Goal: Task Accomplishment & Management: Use online tool/utility

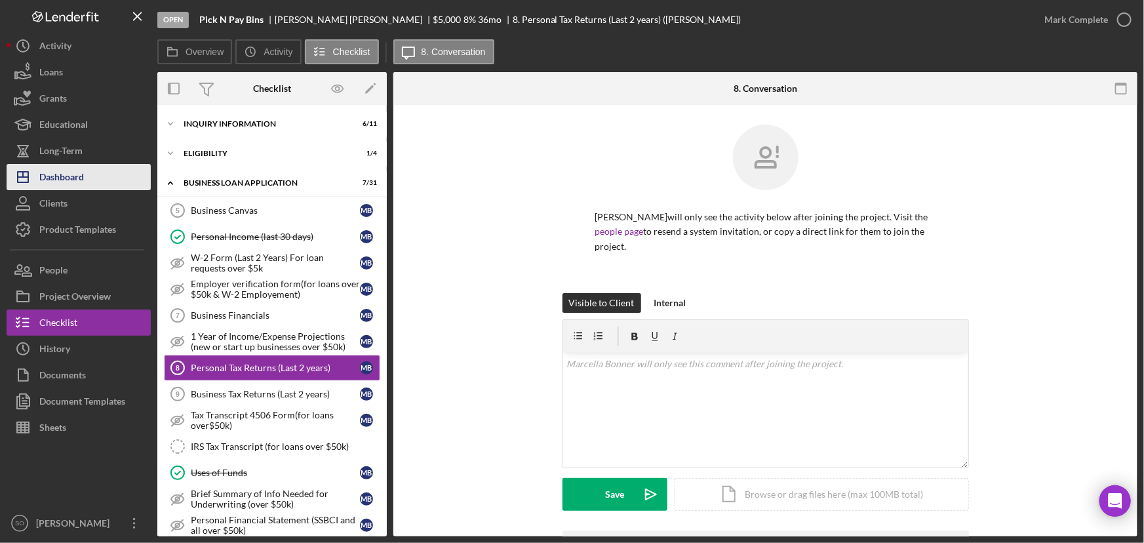
scroll to position [85, 0]
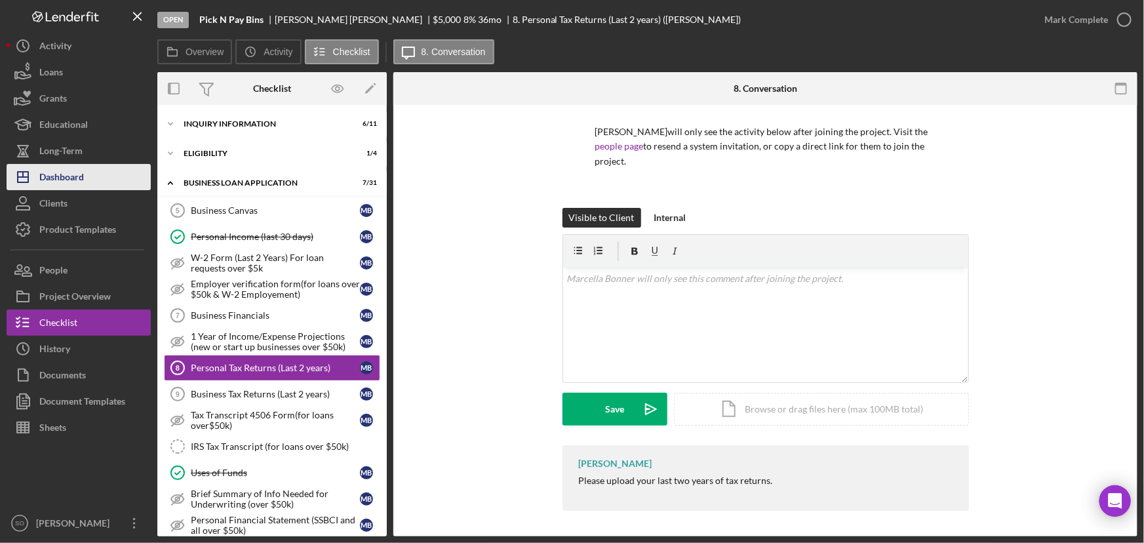
click at [69, 180] on div "Dashboard" at bounding box center [61, 179] width 45 height 30
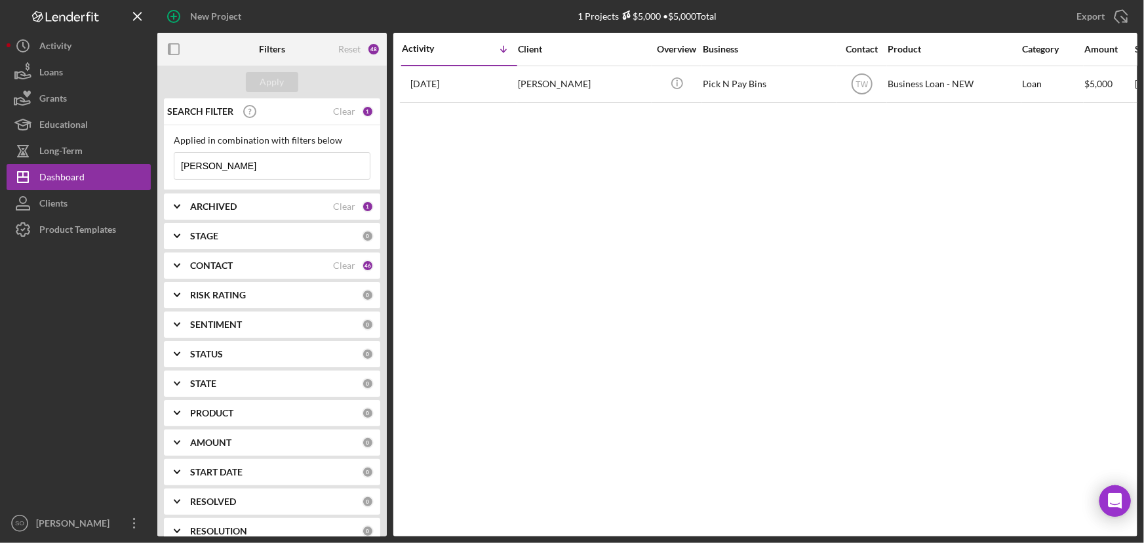
click at [236, 174] on input "[PERSON_NAME]" at bounding box center [271, 166] width 195 height 26
type input "b"
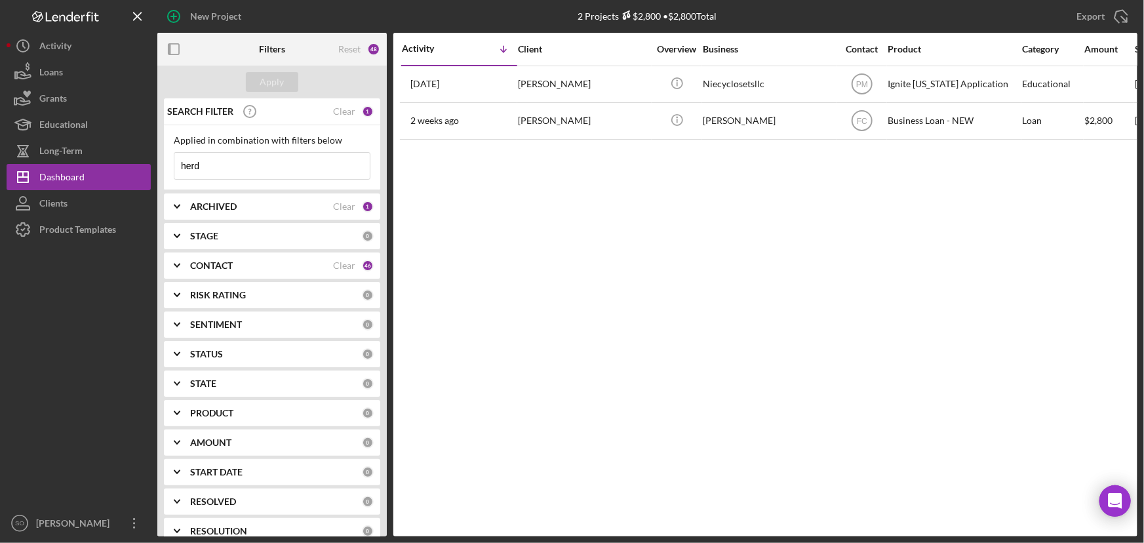
type input "herd"
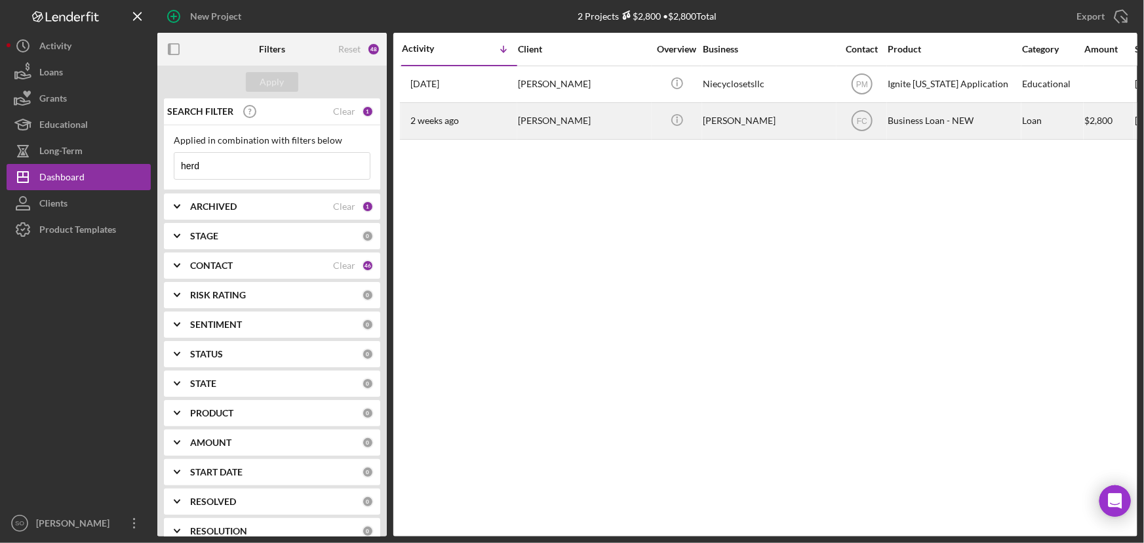
click at [607, 121] on div "[PERSON_NAME]" at bounding box center [583, 121] width 131 height 35
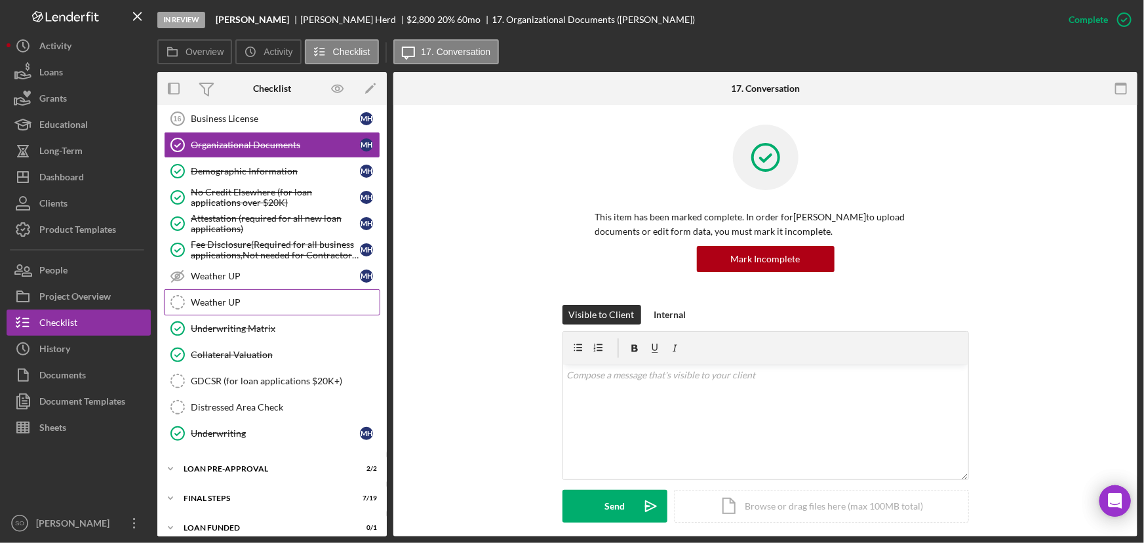
scroll to position [467, 0]
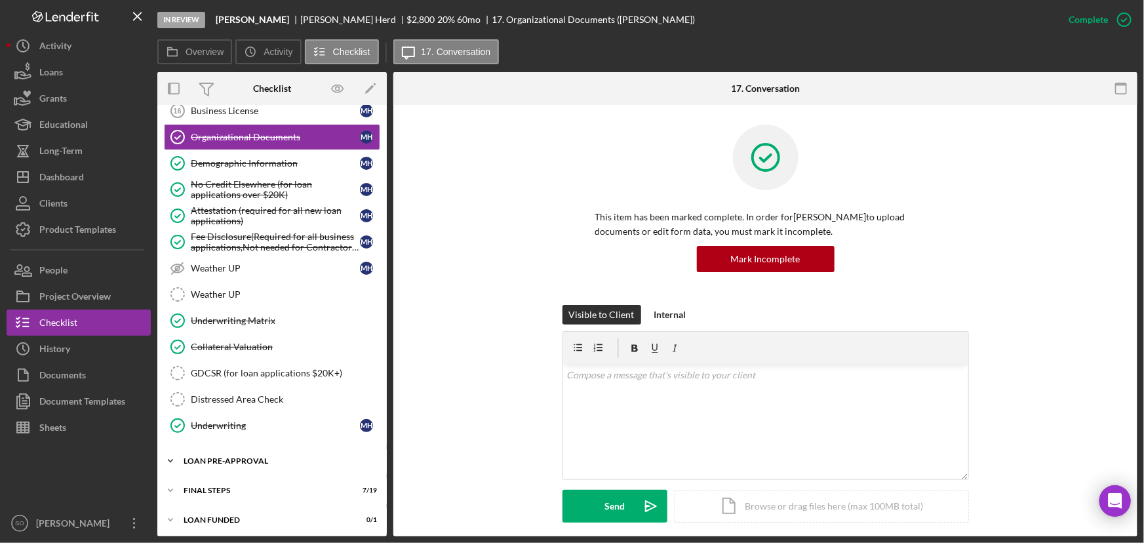
click at [229, 452] on div "Icon/Expander LOAN PRE-APPROVAL 2 / 2" at bounding box center [272, 461] width 230 height 26
click at [218, 483] on div "Loan Approval" at bounding box center [285, 488] width 189 height 10
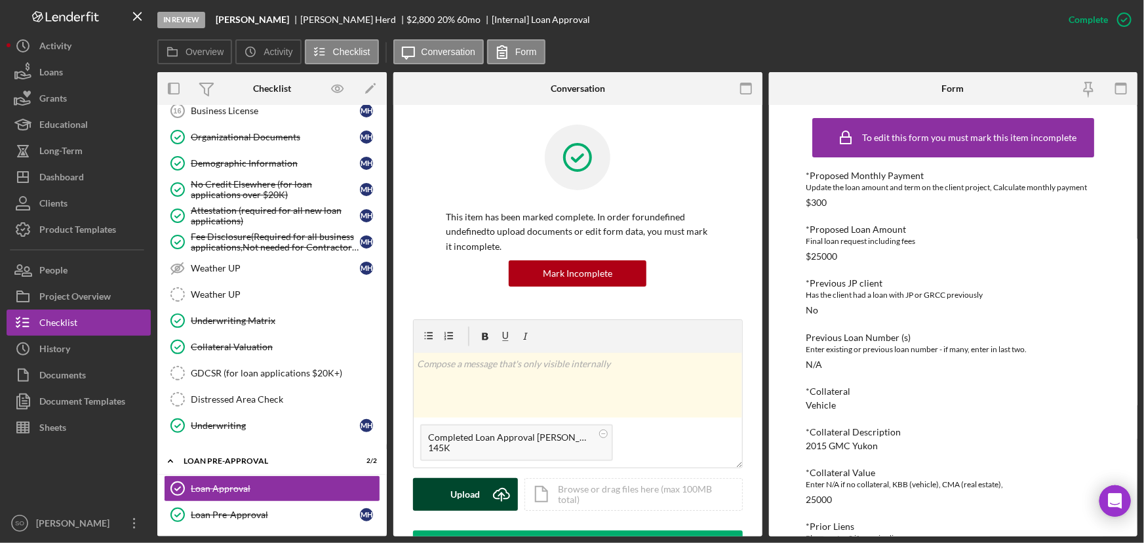
click at [451, 489] on div "Upload" at bounding box center [466, 494] width 30 height 33
